Goal: Check status: Check status

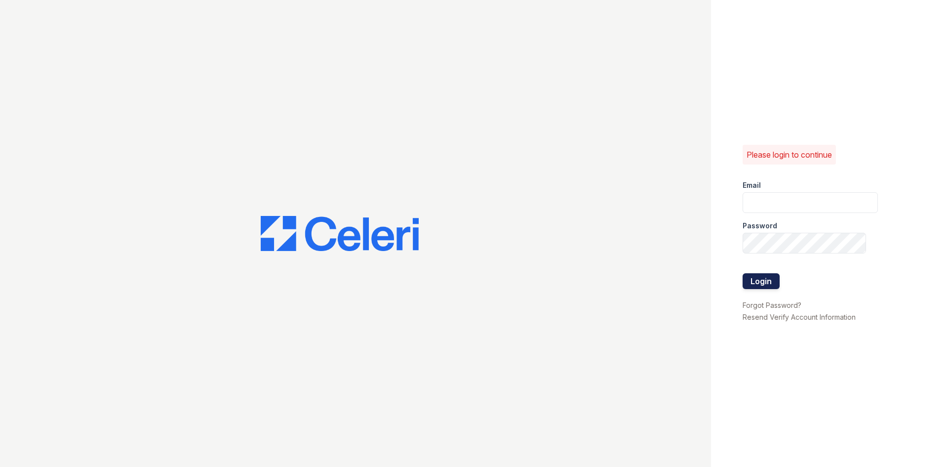
type input "siniguez@trinity-pm.com"
click at [767, 285] on button "Login" at bounding box center [761, 281] width 37 height 16
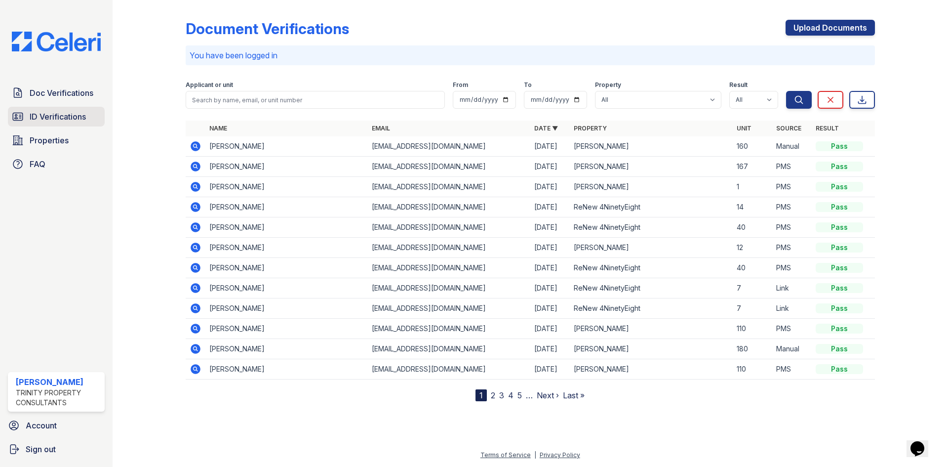
click at [49, 115] on span "ID Verifications" at bounding box center [58, 117] width 56 height 12
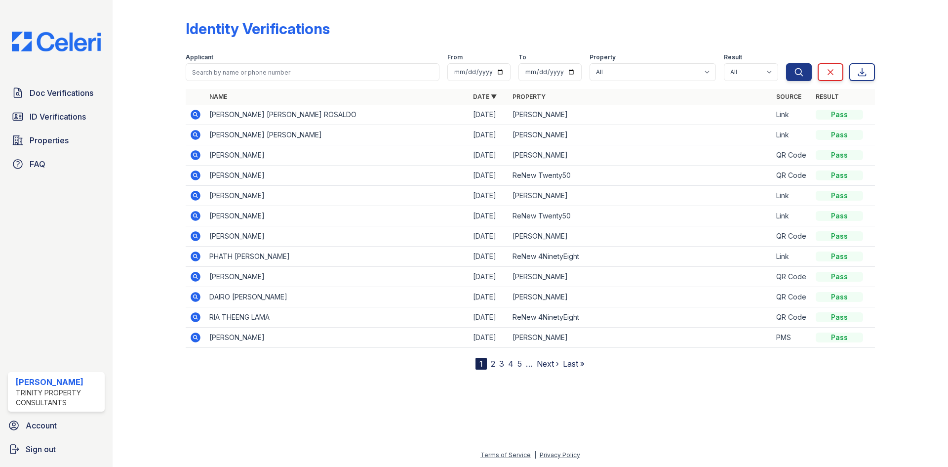
click at [199, 116] on icon at bounding box center [196, 115] width 10 height 10
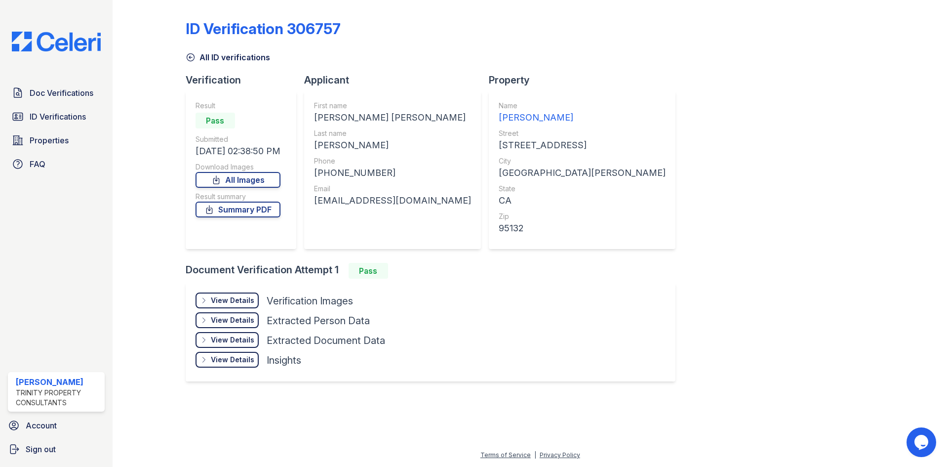
click at [235, 299] on div "View Details" at bounding box center [232, 300] width 43 height 10
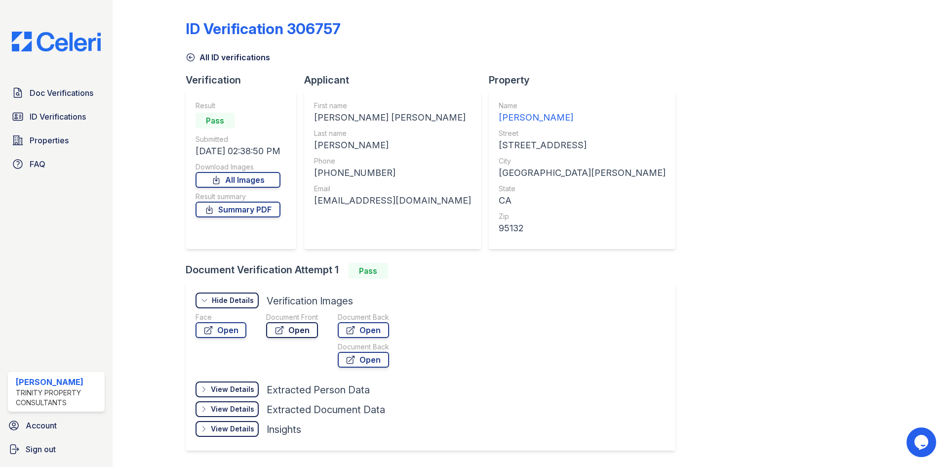
click at [293, 328] on link "Open" at bounding box center [292, 330] width 52 height 16
click at [670, 81] on div "ID Verification 306757 All ID verifications Verification Result Pass Submitted …" at bounding box center [531, 234] width 690 height 460
drag, startPoint x: 66, startPoint y: 123, endPoint x: 57, endPoint y: 123, distance: 9.4
click at [66, 123] on link "ID Verifications" at bounding box center [56, 117] width 97 height 20
